Goal: Find specific page/section: Find specific page/section

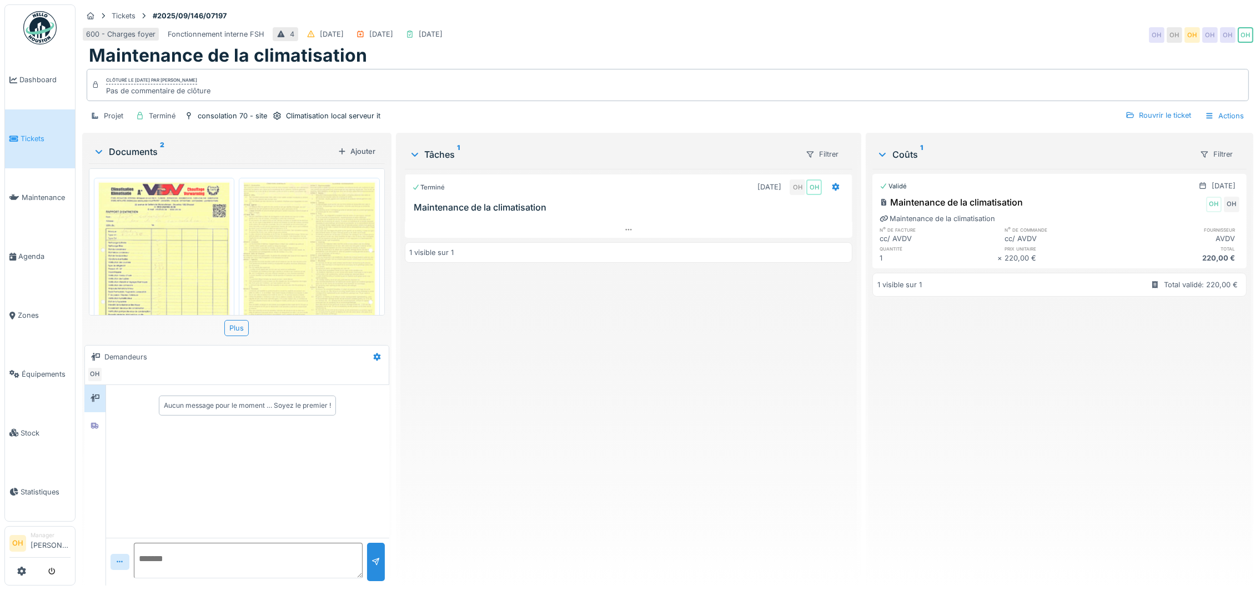
click at [42, 28] on img at bounding box center [39, 27] width 33 height 33
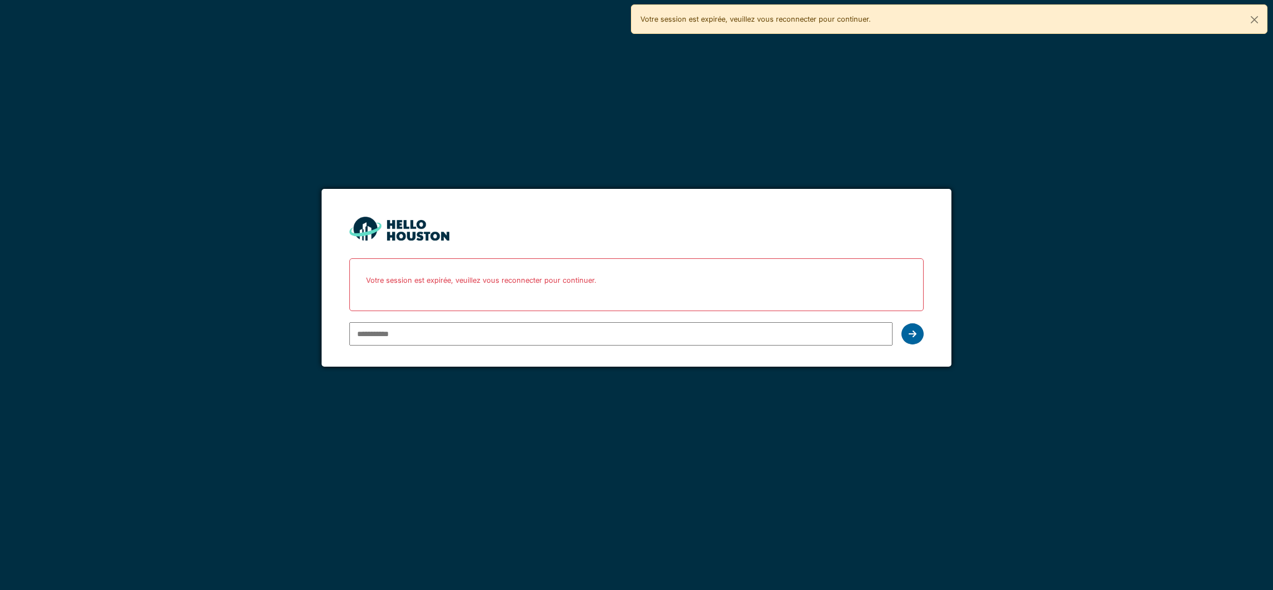
type input "**********"
click at [917, 334] on div at bounding box center [912, 333] width 22 height 21
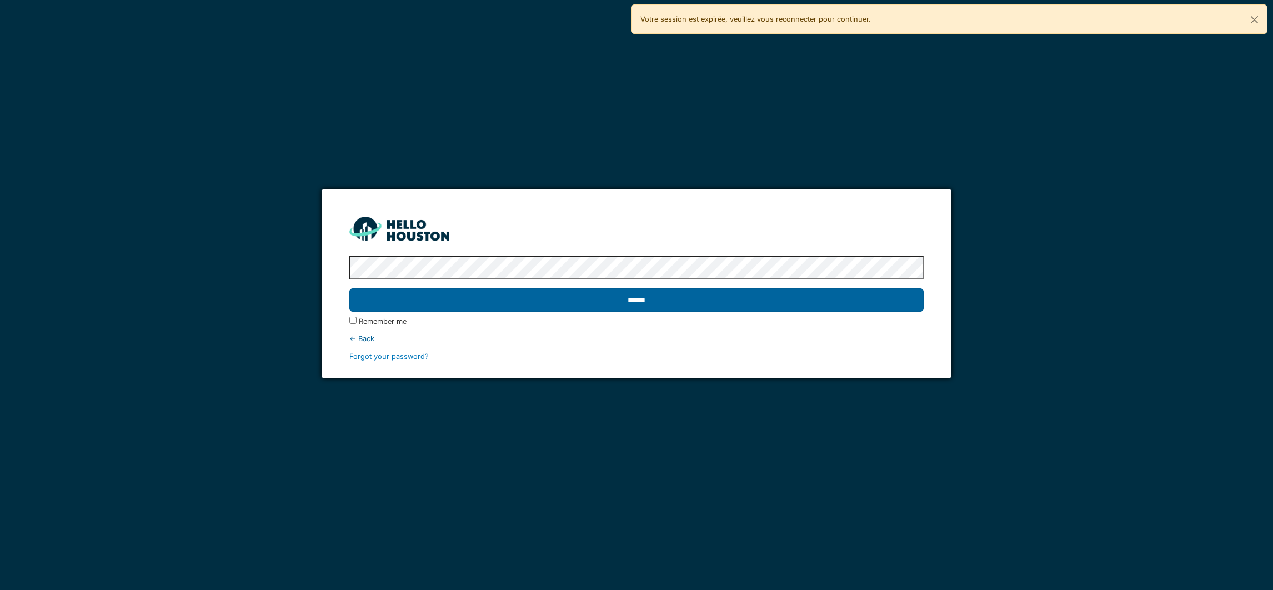
click at [576, 295] on input "******" at bounding box center [636, 299] width 574 height 23
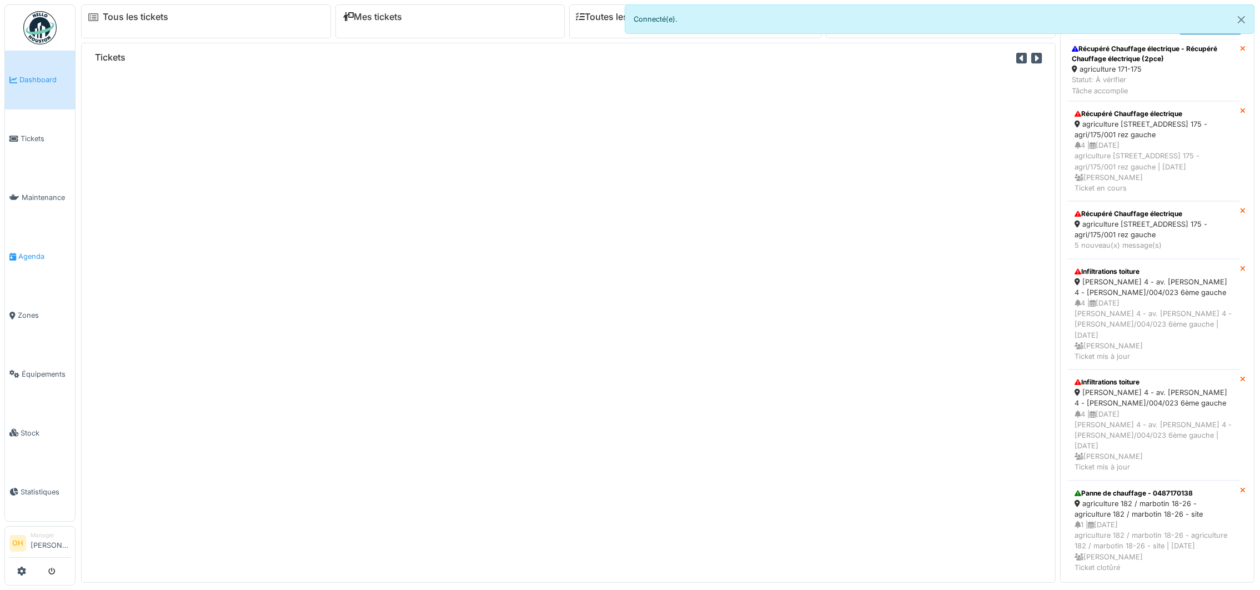
click at [24, 251] on span "Agenda" at bounding box center [44, 256] width 52 height 11
click at [1247, 18] on button "Close" at bounding box center [1241, 19] width 25 height 29
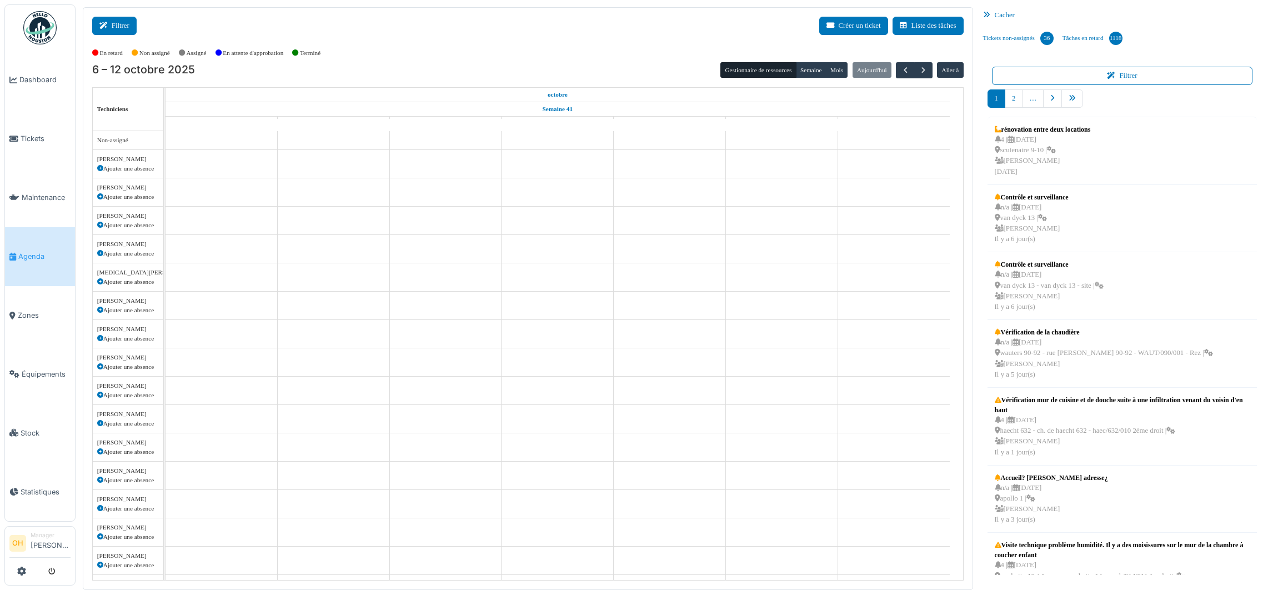
click at [123, 21] on button "Filtrer" at bounding box center [114, 26] width 44 height 18
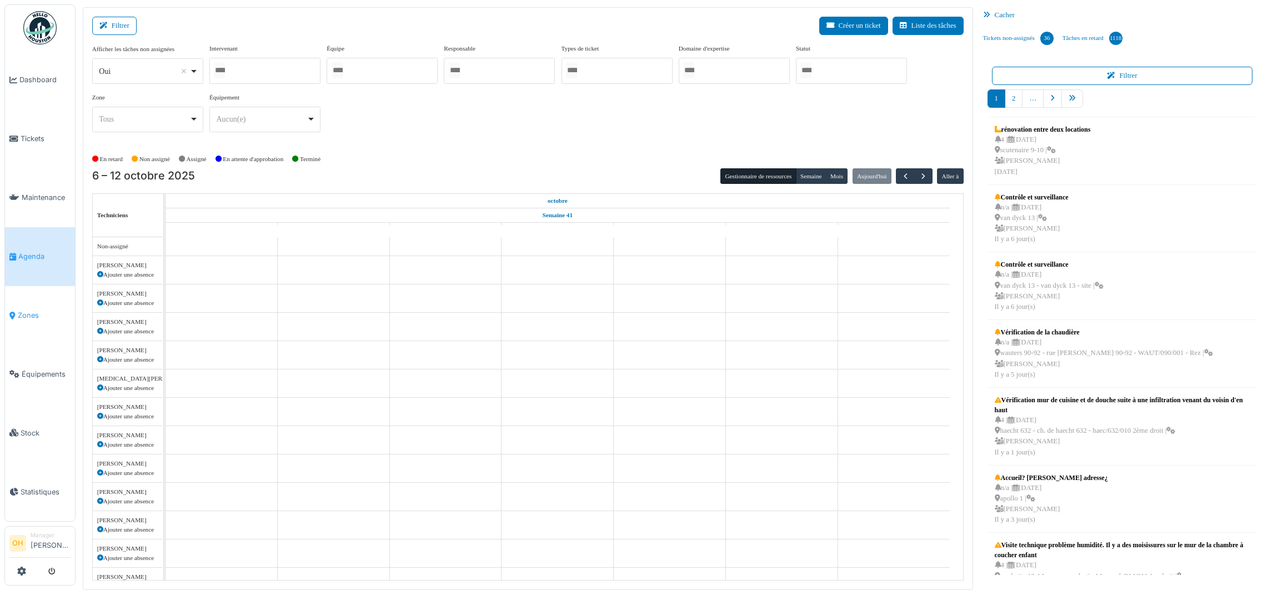
click at [33, 310] on span "Zones" at bounding box center [44, 315] width 53 height 11
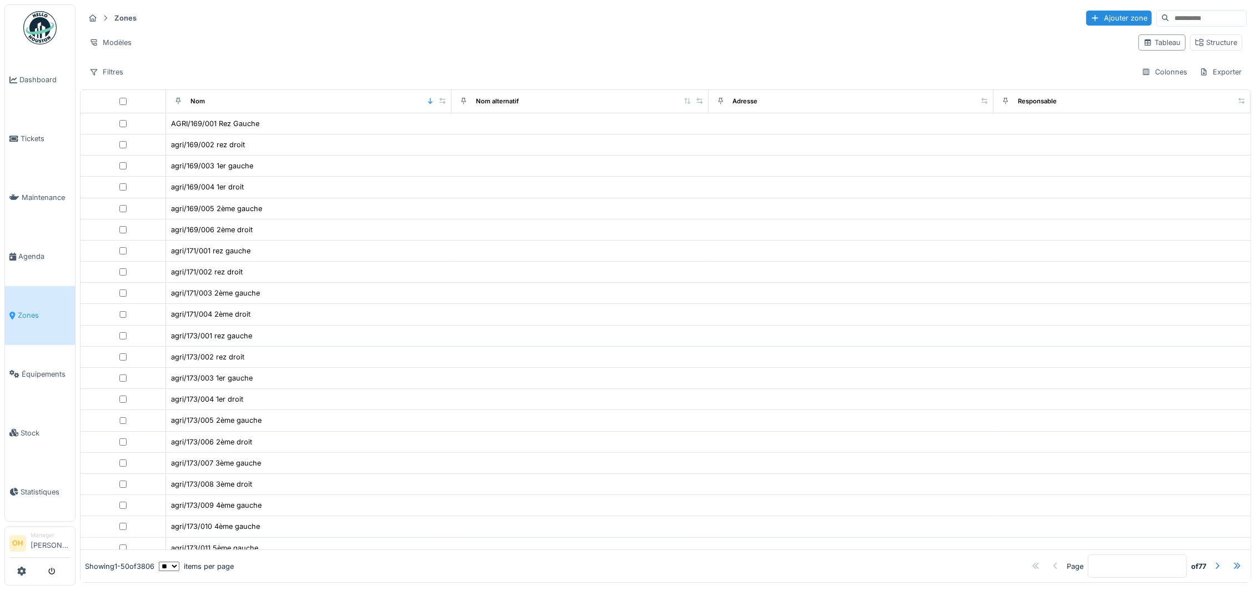
click at [1185, 16] on input at bounding box center [1207, 19] width 77 height 16
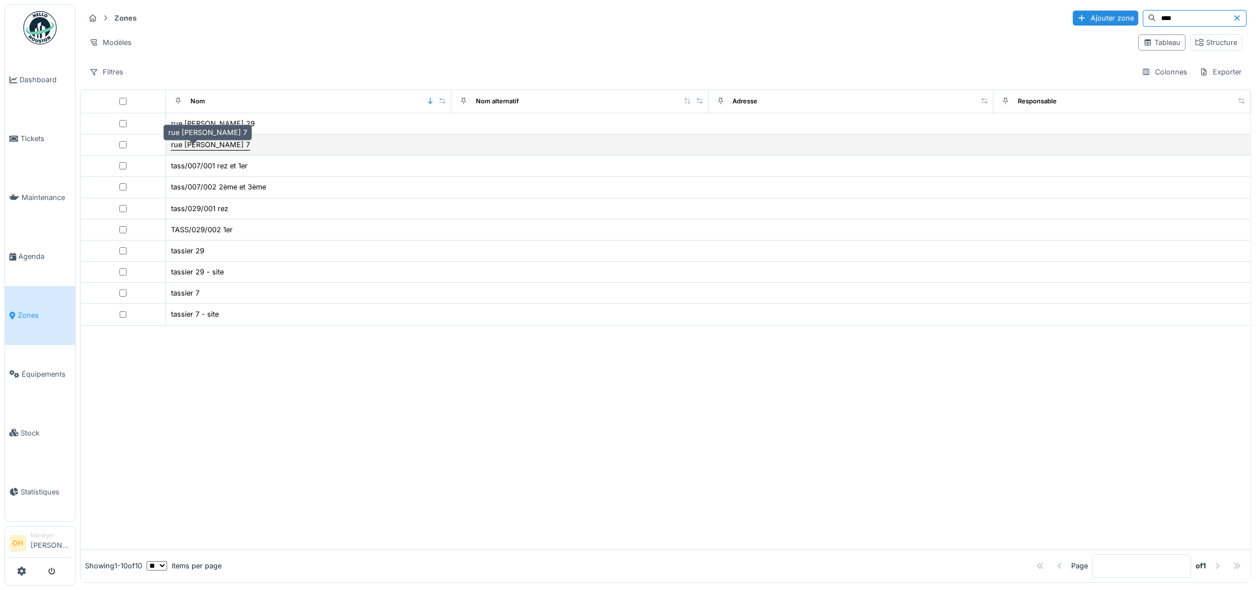
type input "****"
click at [199, 145] on div "rue [PERSON_NAME] 7" at bounding box center [210, 144] width 79 height 11
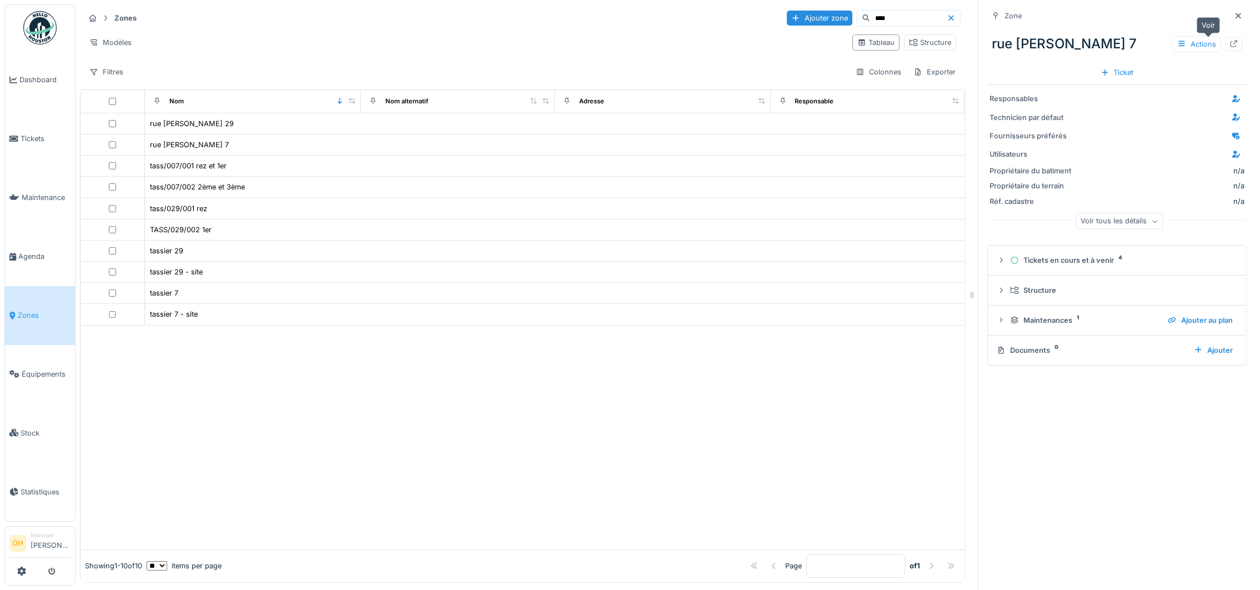
click at [1230, 46] on icon at bounding box center [1233, 43] width 7 height 7
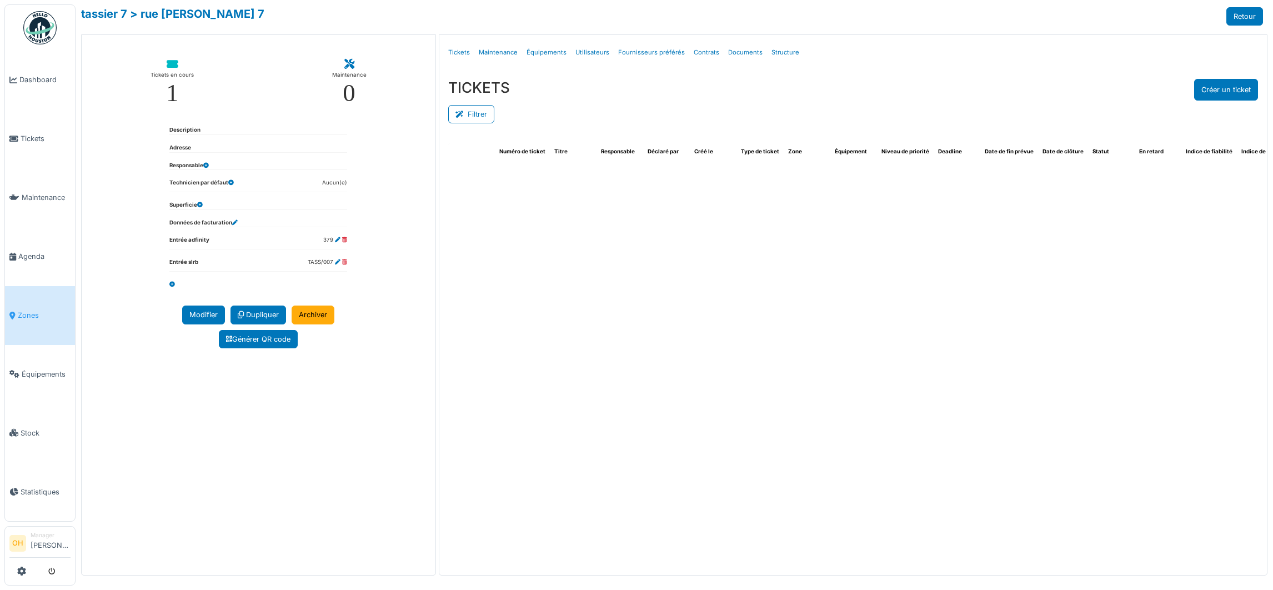
select select "***"
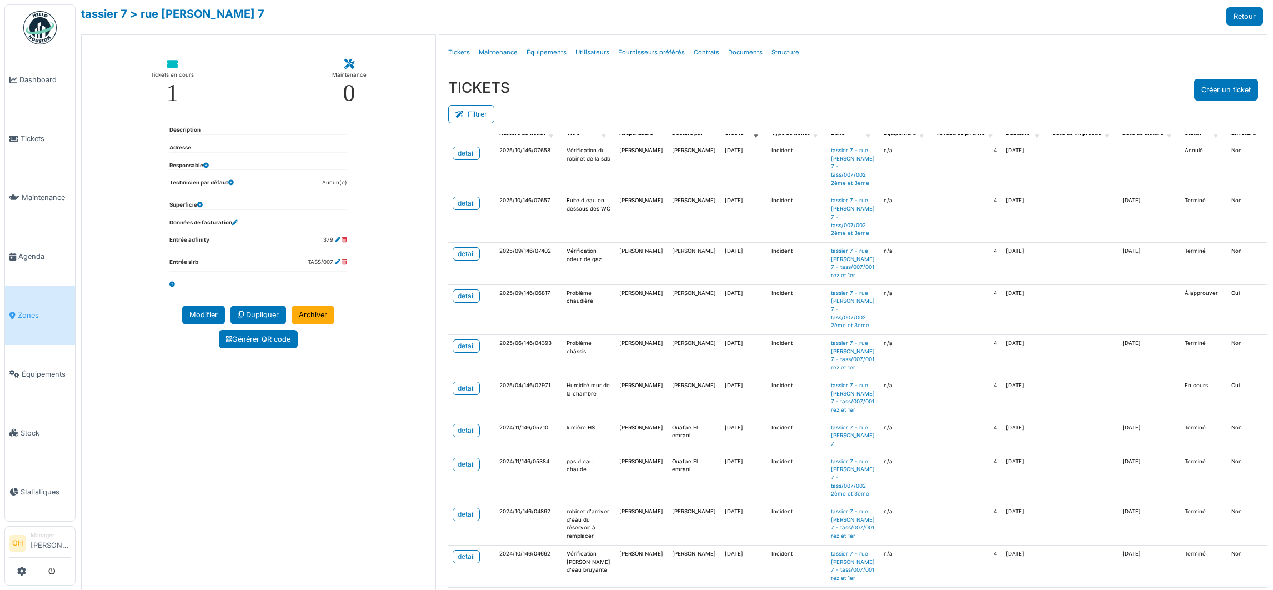
scroll to position [83, 0]
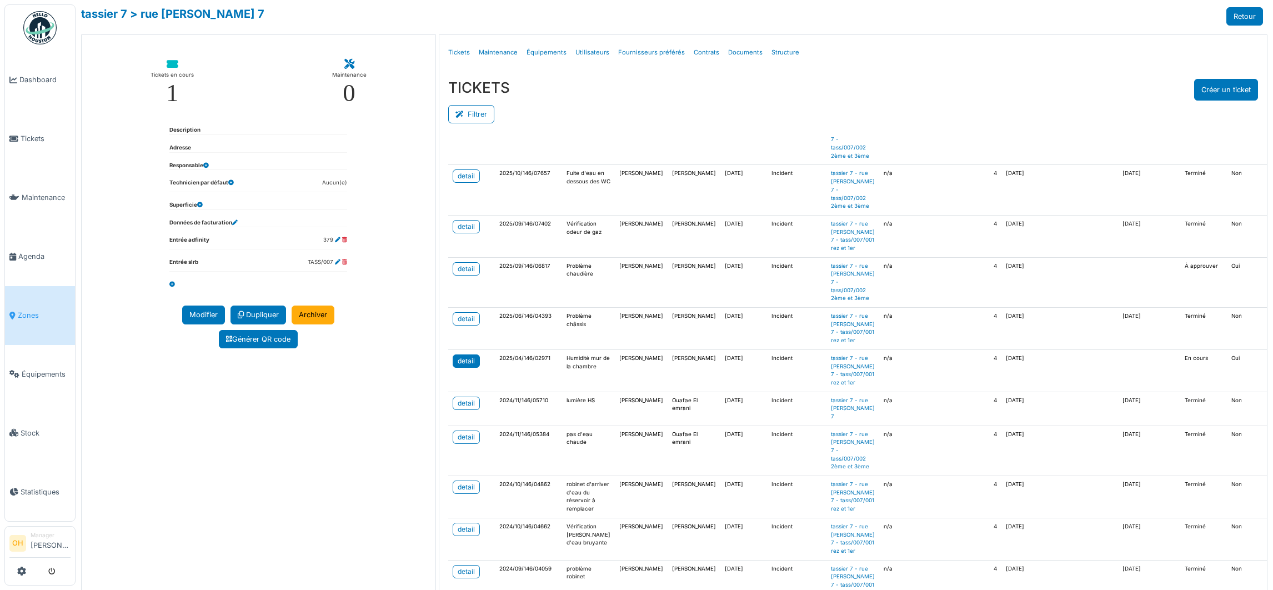
click at [471, 368] on link "detail" at bounding box center [466, 360] width 27 height 13
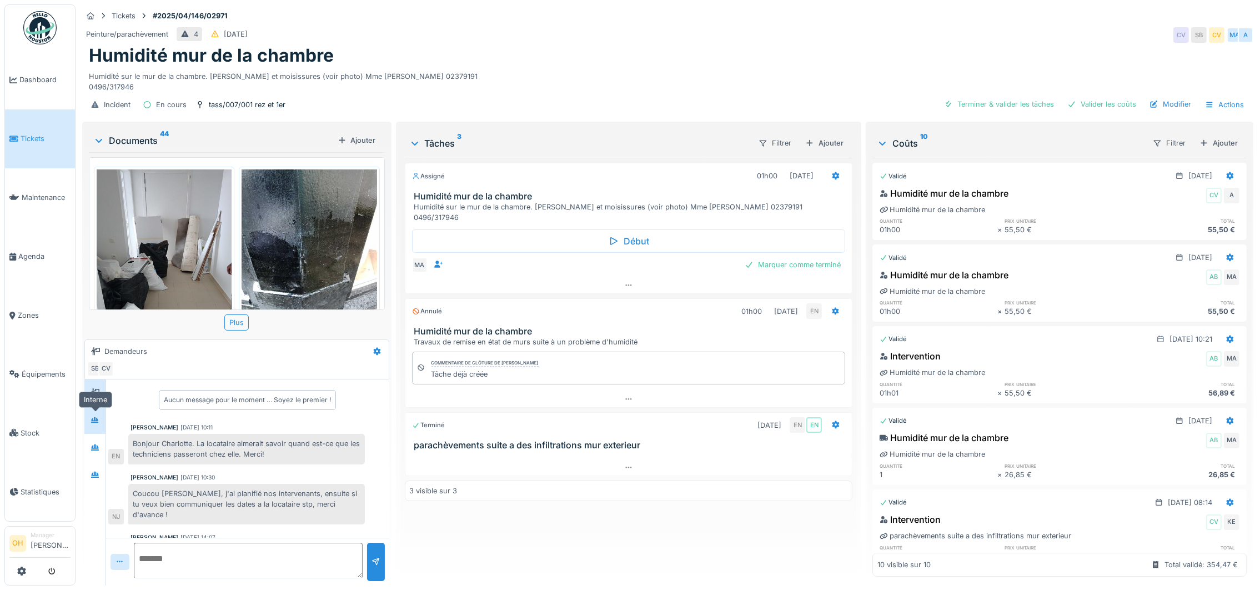
click at [95, 416] on icon at bounding box center [95, 419] width 9 height 7
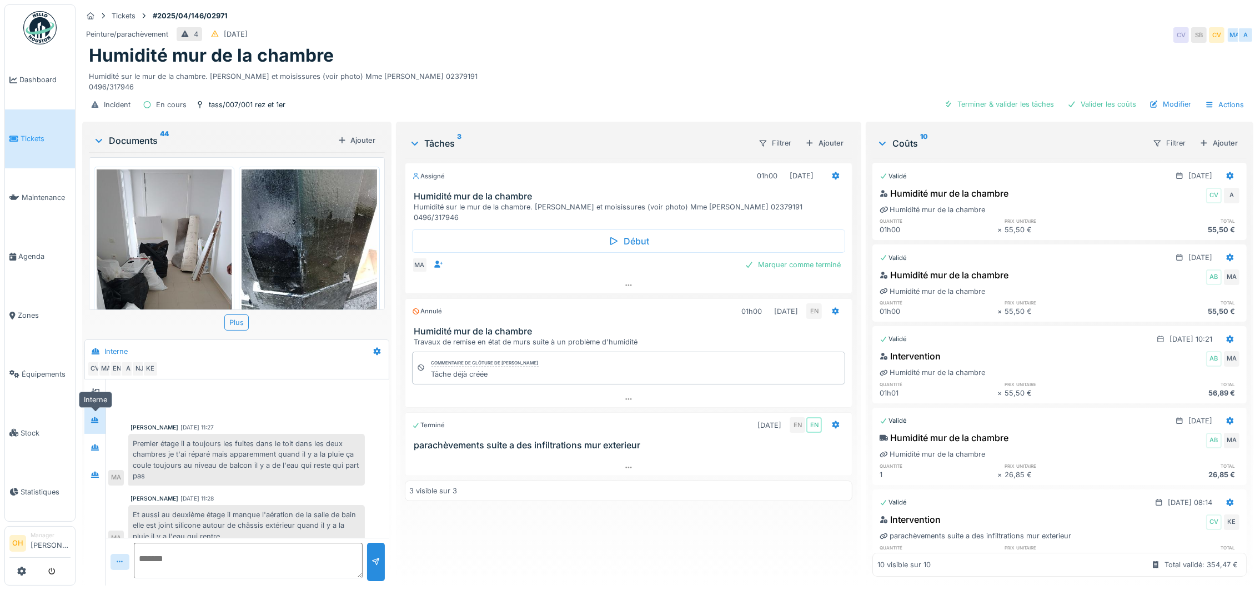
scroll to position [380, 0]
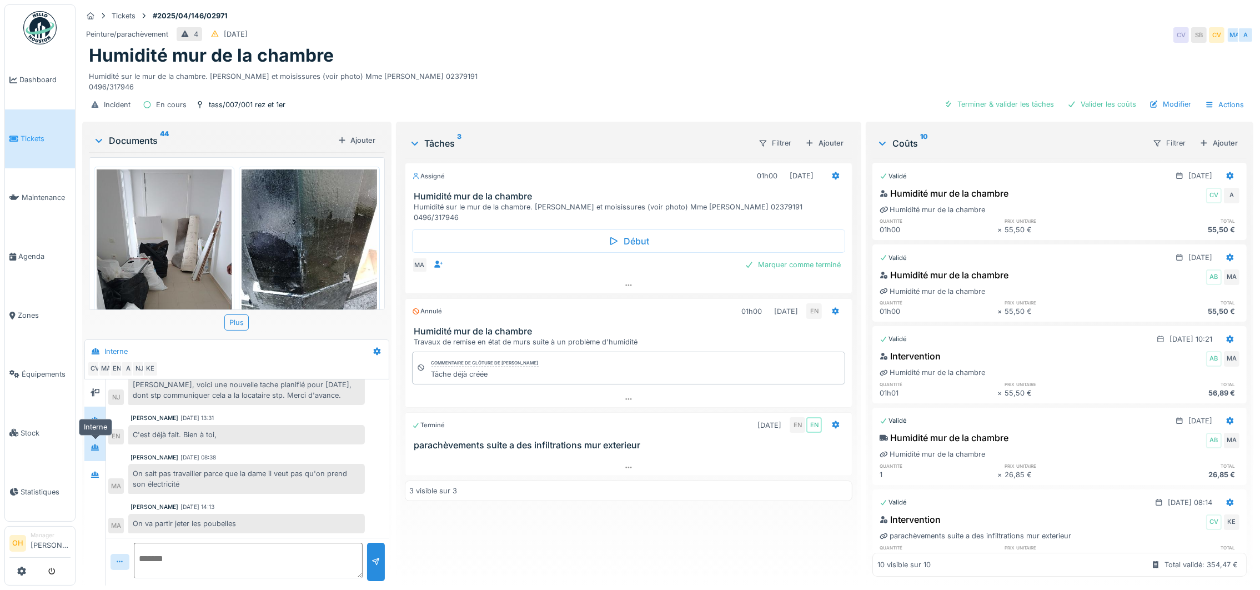
click at [96, 445] on icon at bounding box center [95, 447] width 9 height 7
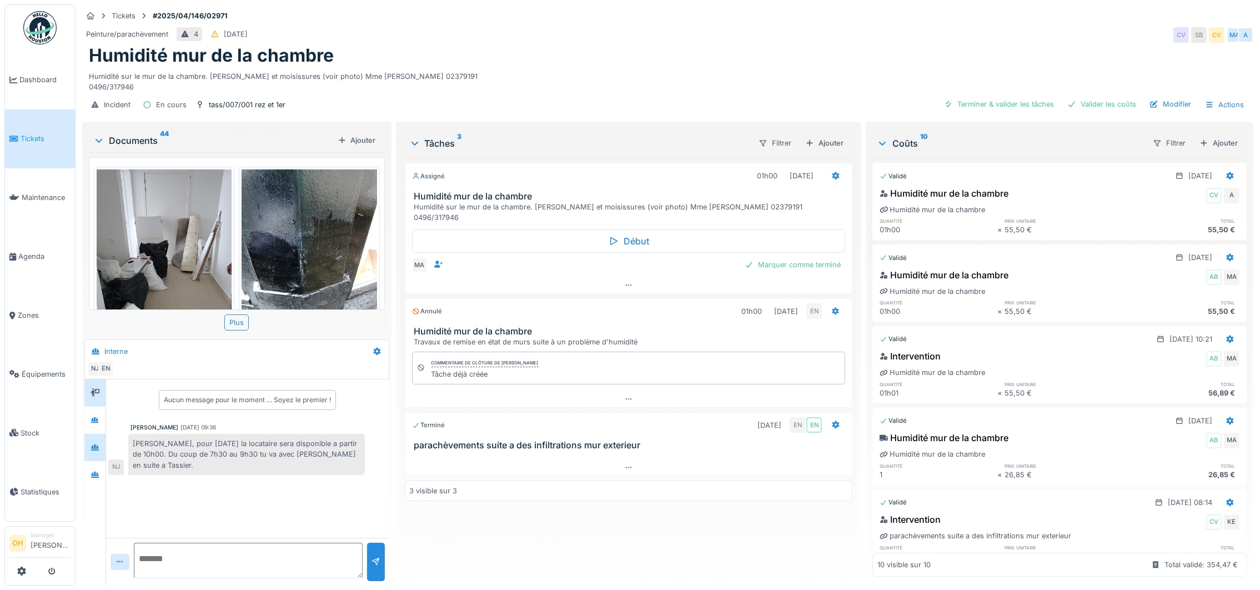
click at [96, 381] on div at bounding box center [94, 392] width 21 height 27
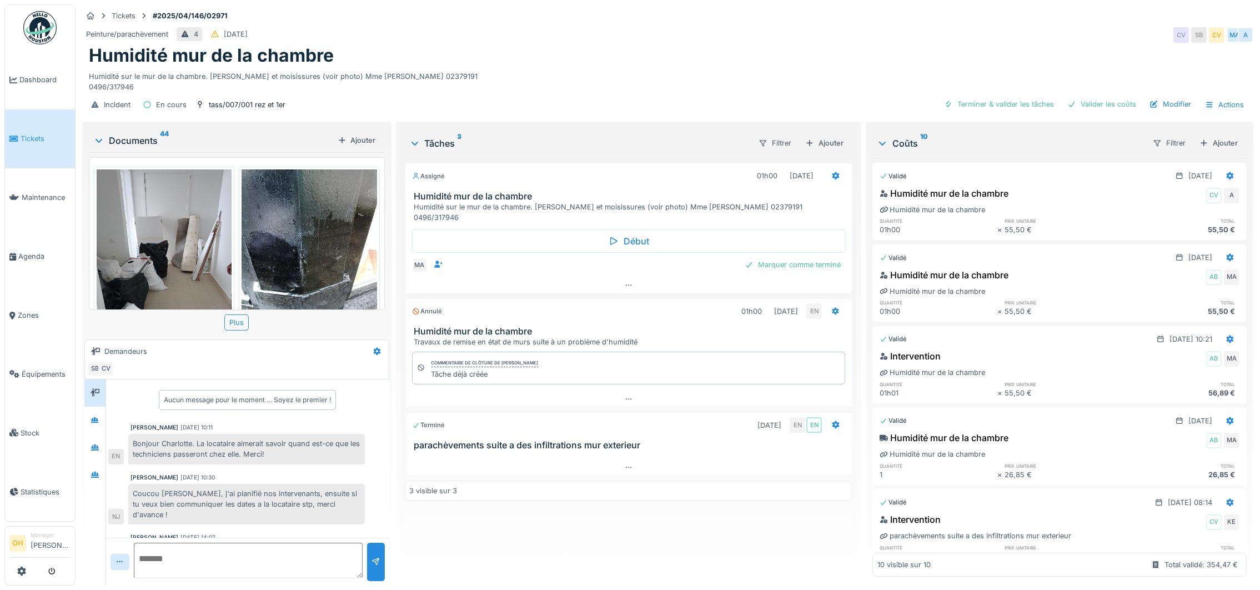
scroll to position [519, 0]
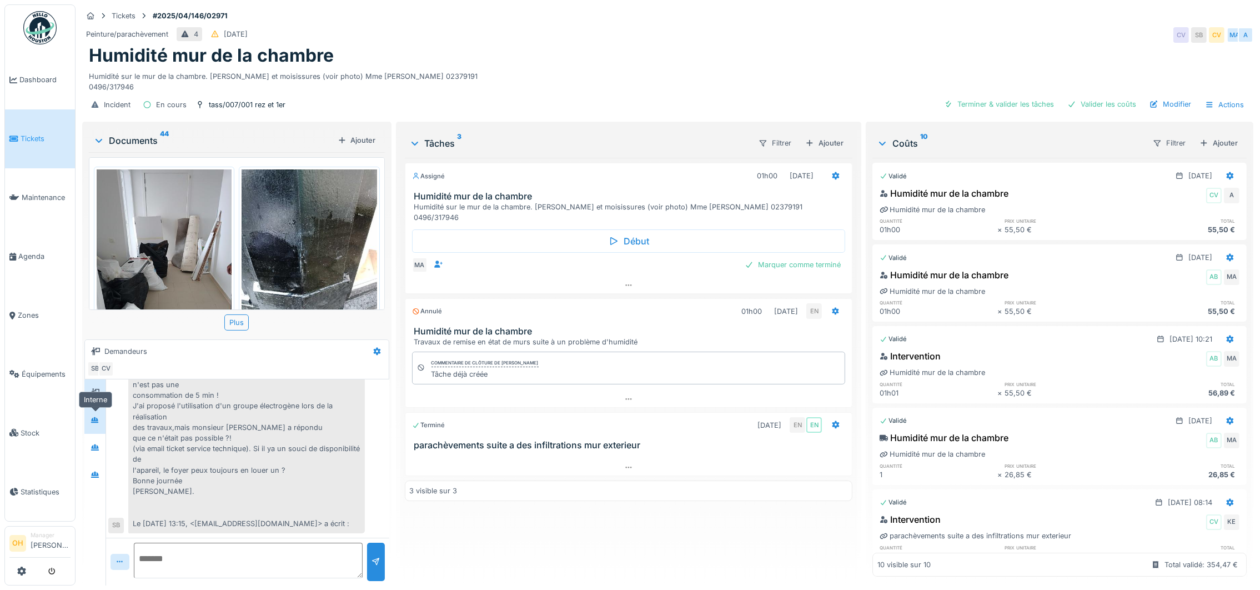
click at [95, 411] on div at bounding box center [95, 420] width 17 height 18
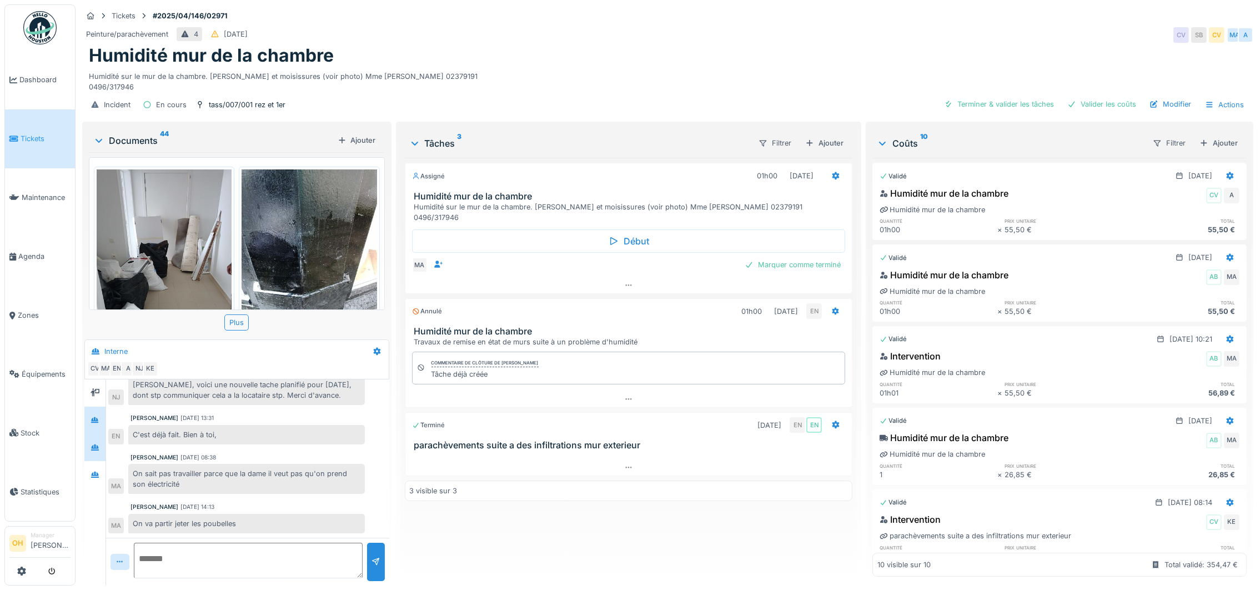
click at [95, 437] on div at bounding box center [94, 447] width 21 height 27
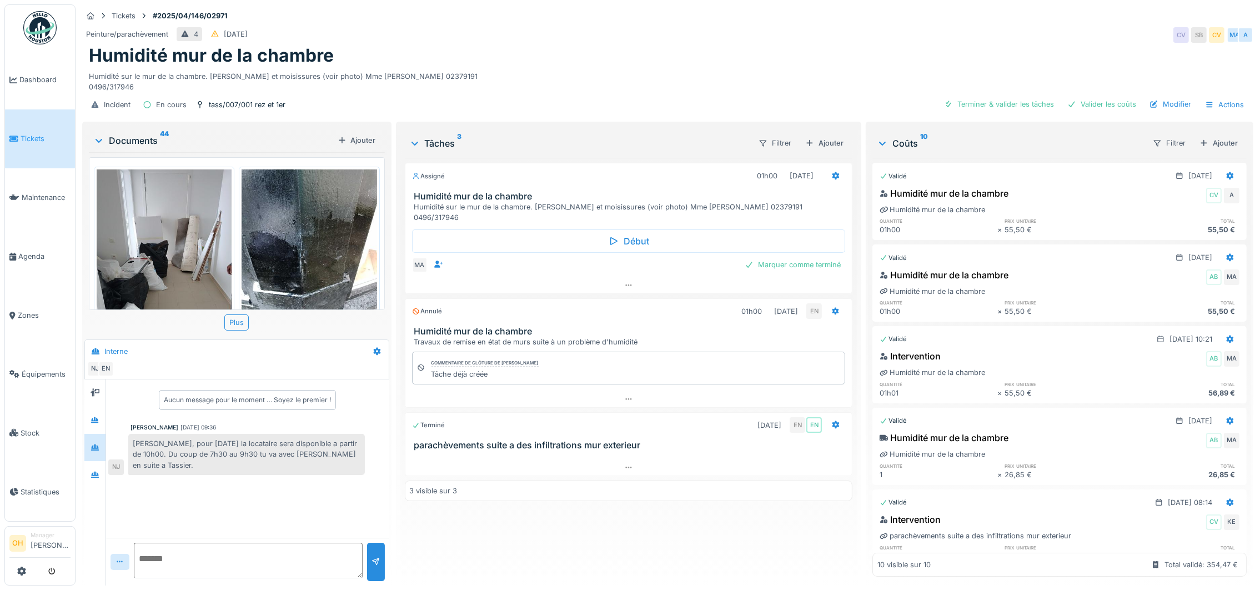
scroll to position [0, 0]
click at [92, 478] on div at bounding box center [95, 474] width 9 height 11
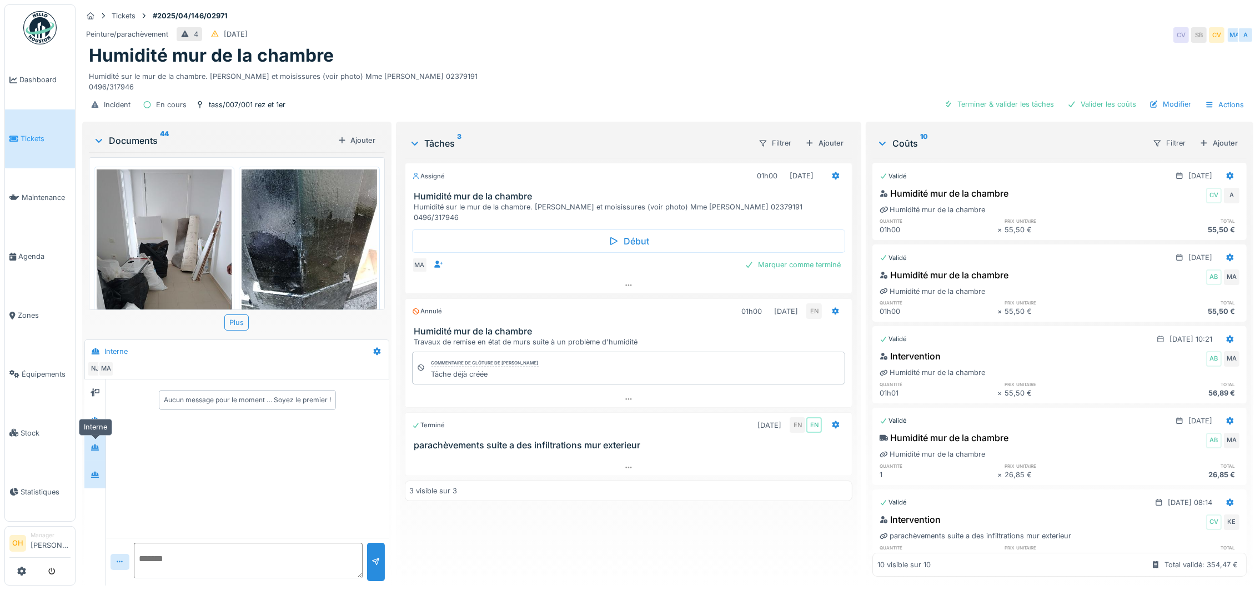
click at [94, 439] on div at bounding box center [95, 447] width 17 height 18
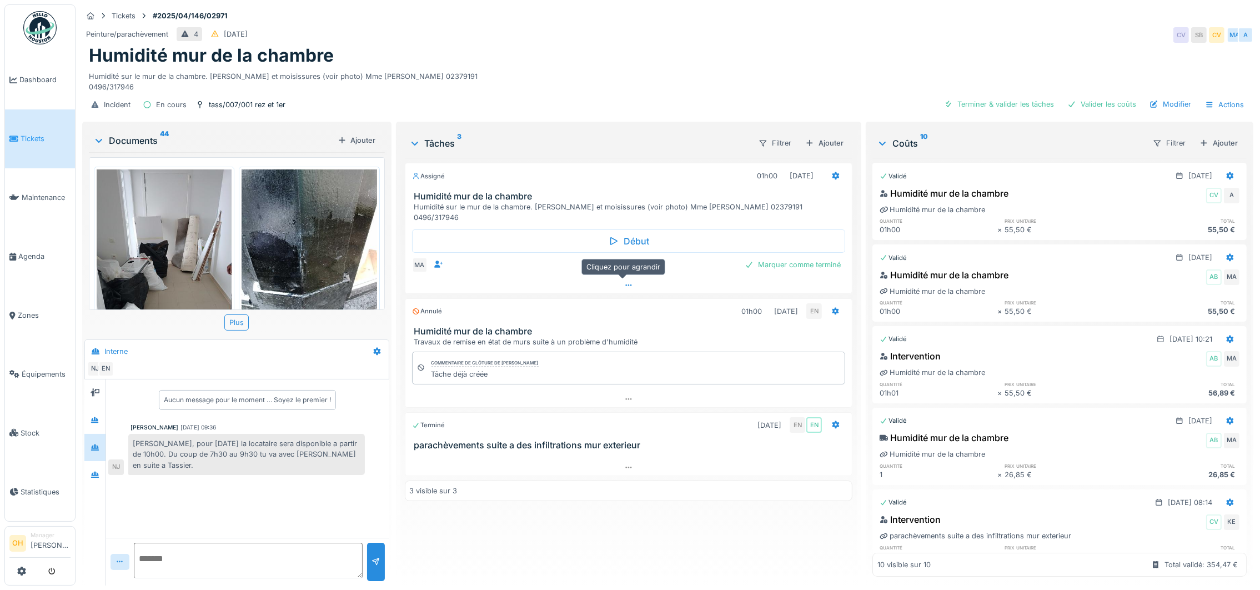
click at [614, 283] on div at bounding box center [628, 285] width 447 height 16
